Goal: Task Accomplishment & Management: Use online tool/utility

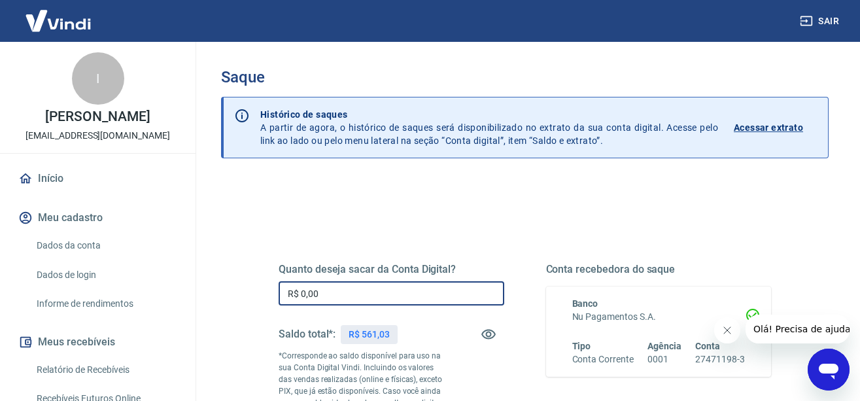
click at [356, 293] on input "R$ 0,00" at bounding box center [392, 293] width 226 height 24
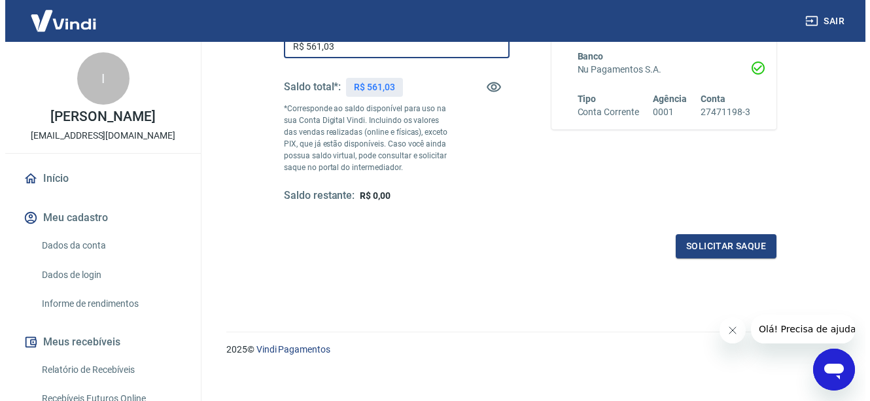
scroll to position [258, 0]
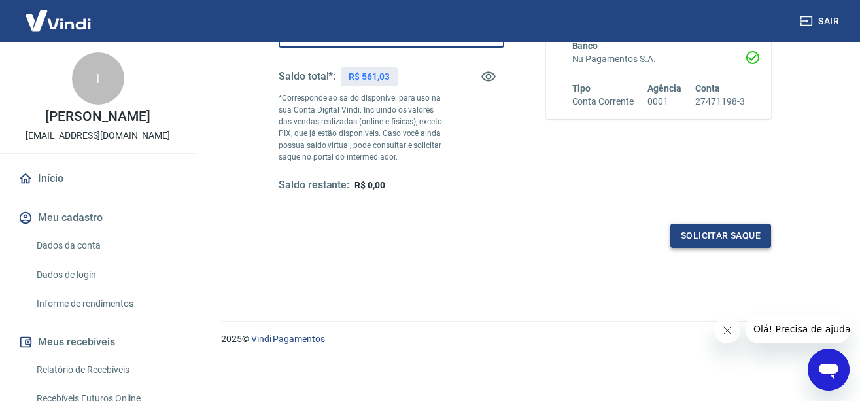
type input "R$ 561,03"
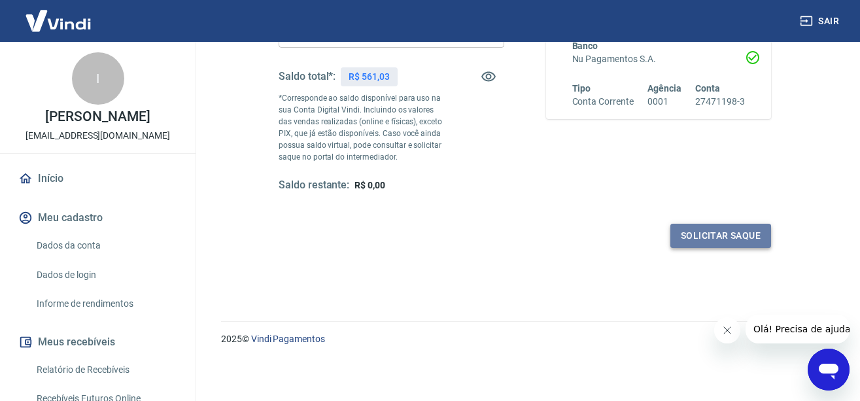
click at [717, 235] on button "Solicitar saque" at bounding box center [720, 236] width 101 height 24
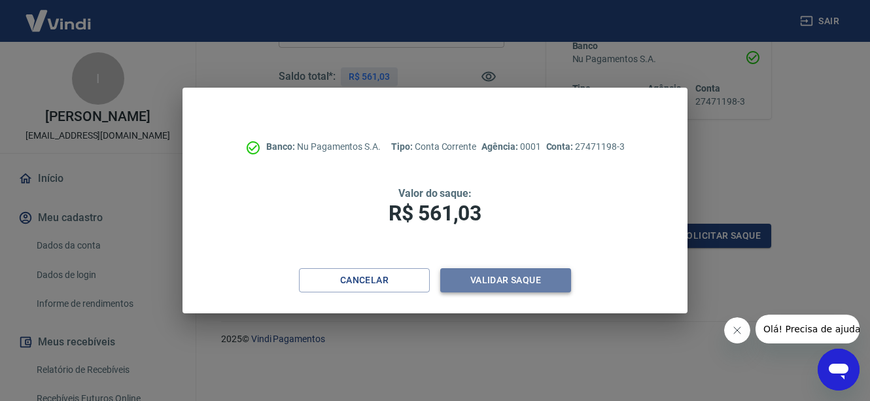
click at [492, 279] on button "Validar saque" at bounding box center [505, 280] width 131 height 24
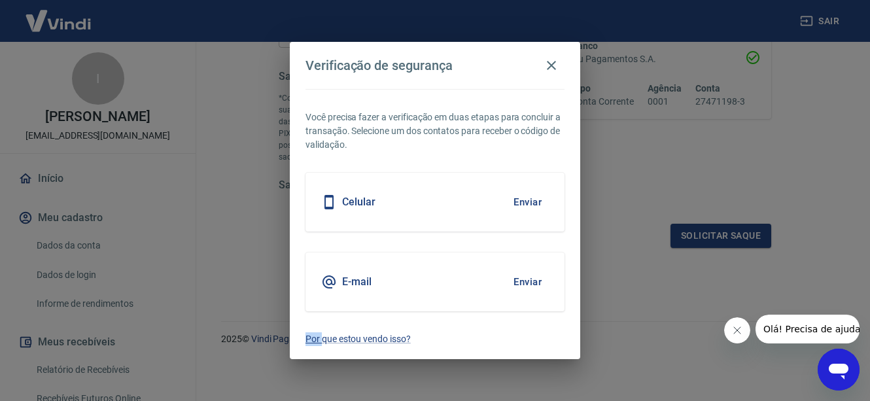
click at [492, 279] on div "E-mail Enviar" at bounding box center [434, 281] width 259 height 59
click at [520, 284] on button "Enviar" at bounding box center [527, 281] width 43 height 27
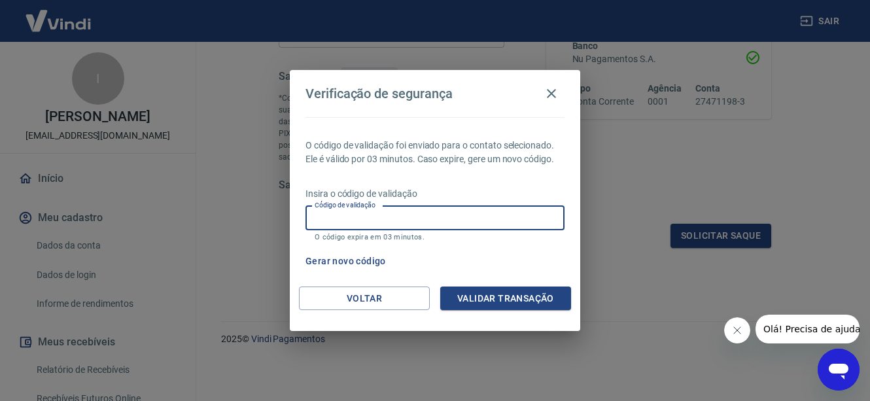
click at [339, 215] on input "Código de validação" at bounding box center [434, 218] width 259 height 24
type input "221180"
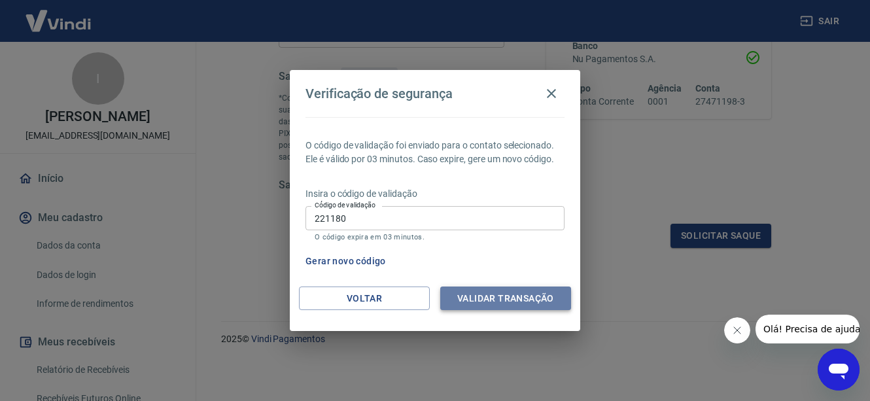
click at [489, 301] on button "Validar transação" at bounding box center [505, 298] width 131 height 24
